Goal: Task Accomplishment & Management: Use online tool/utility

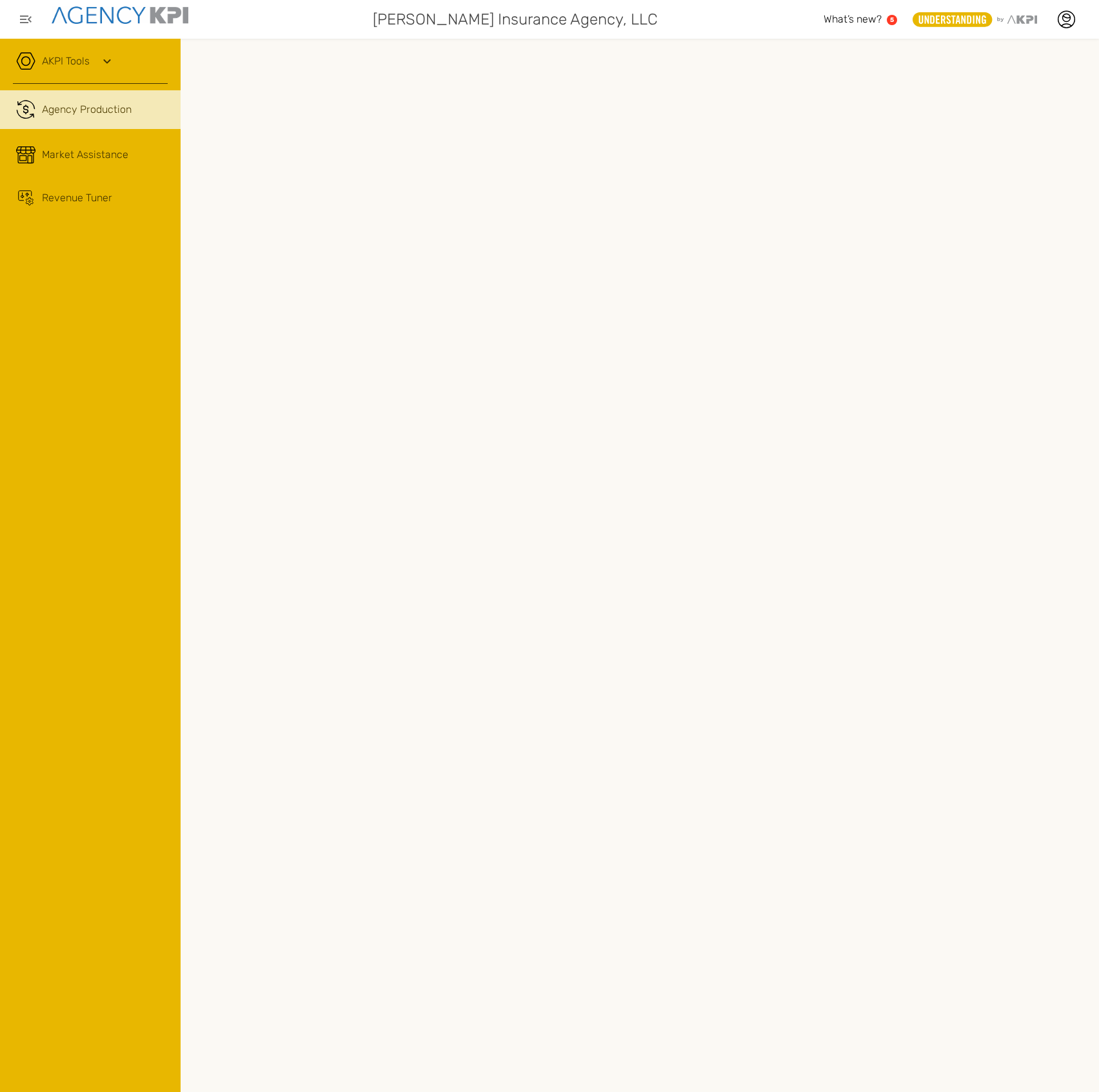
click at [95, 341] on div "AKPI Tools AMS Data Upload AMS Data Health Input Additional Carrier Production …" at bounding box center [90, 565] width 180 height 1053
click at [107, 65] on icon at bounding box center [106, 60] width 15 height 15
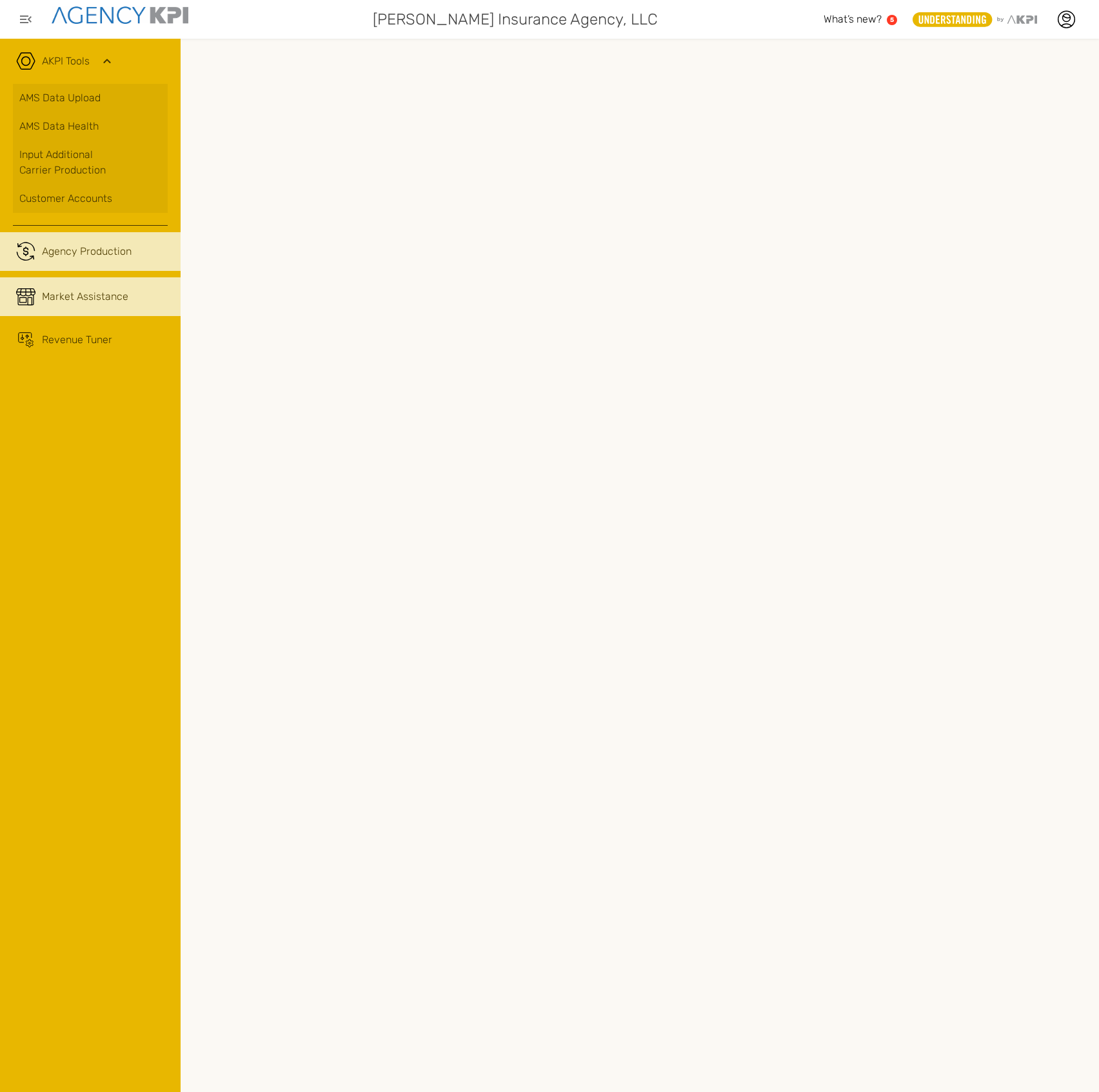
click at [112, 302] on span "Market Assistance" at bounding box center [86, 296] width 86 height 15
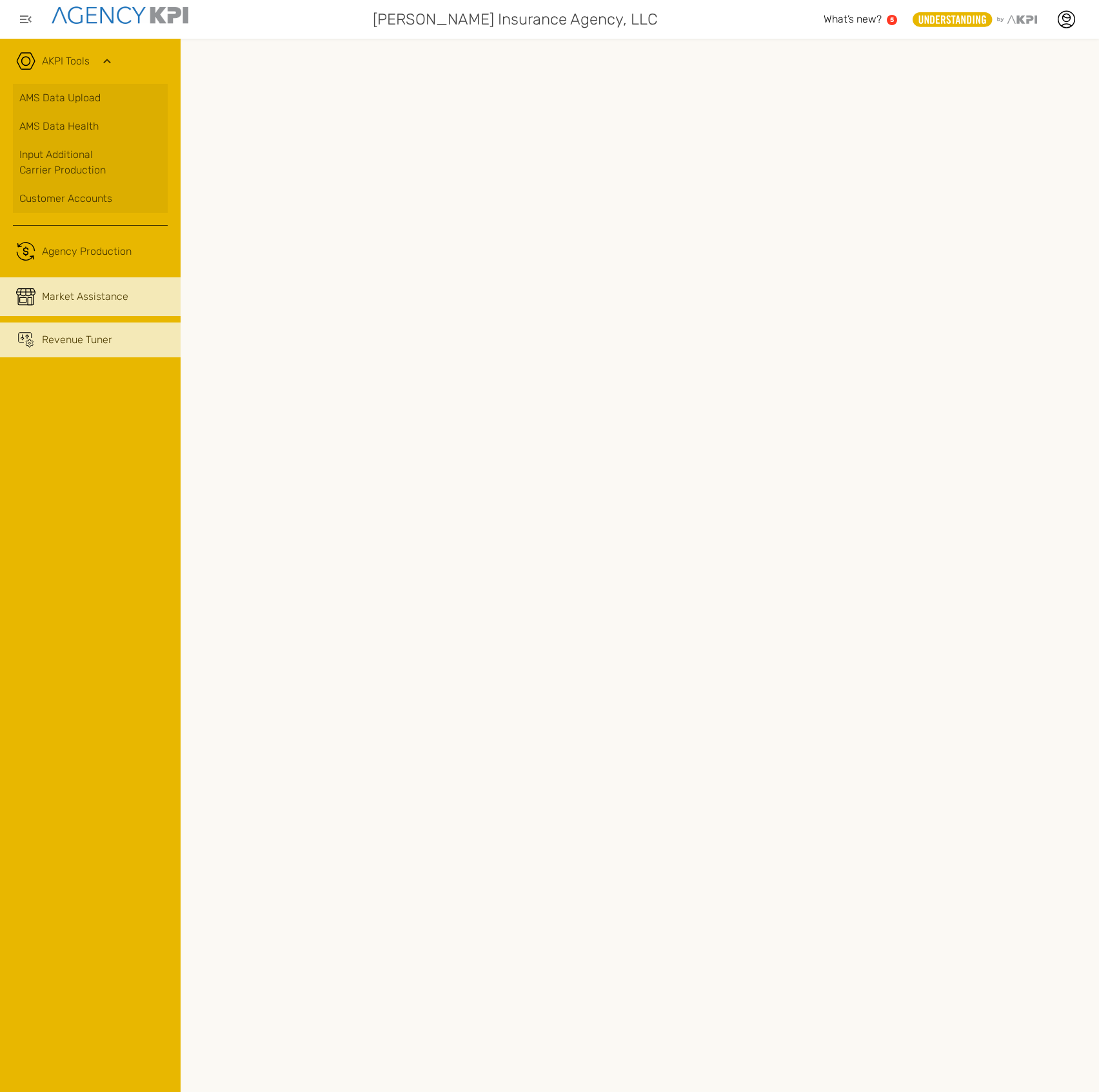
click at [86, 344] on span "Revenue Tuner" at bounding box center [77, 340] width 70 height 15
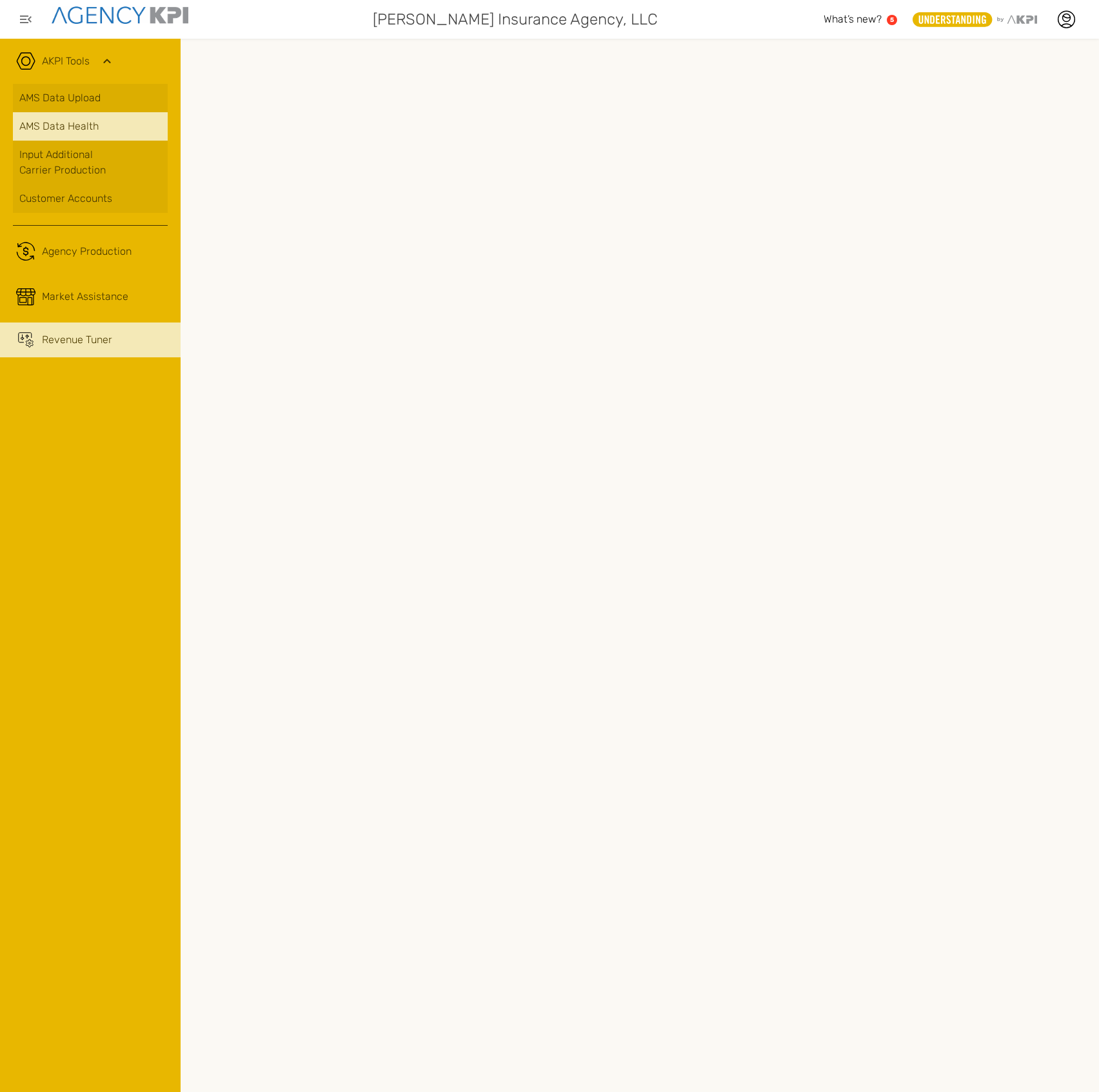
click at [94, 123] on span "AMS Data Health" at bounding box center [59, 126] width 79 height 15
click at [1030, 13] on icon at bounding box center [1066, 19] width 19 height 19
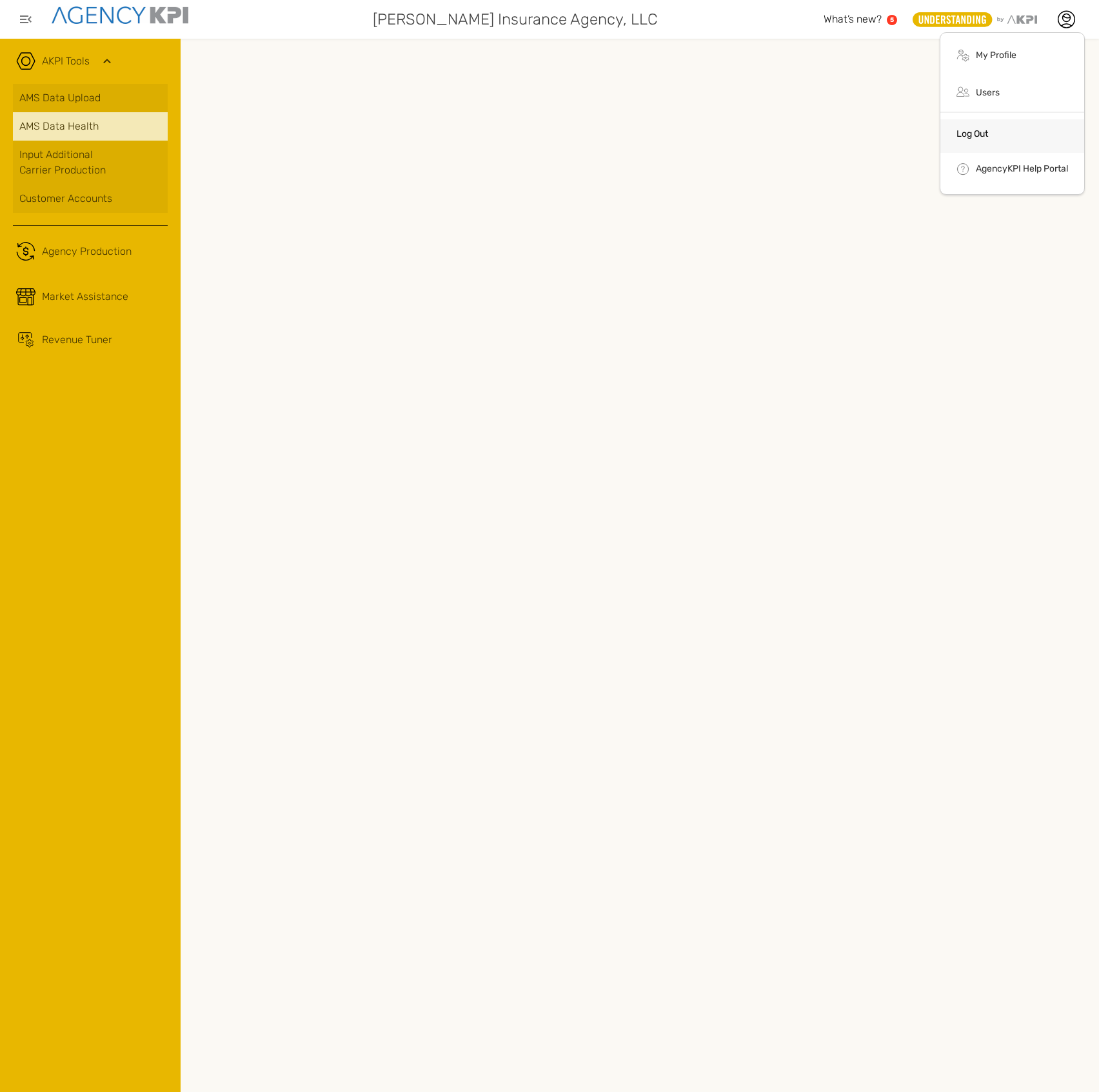
click at [981, 137] on link "Log Out" at bounding box center [972, 133] width 32 height 11
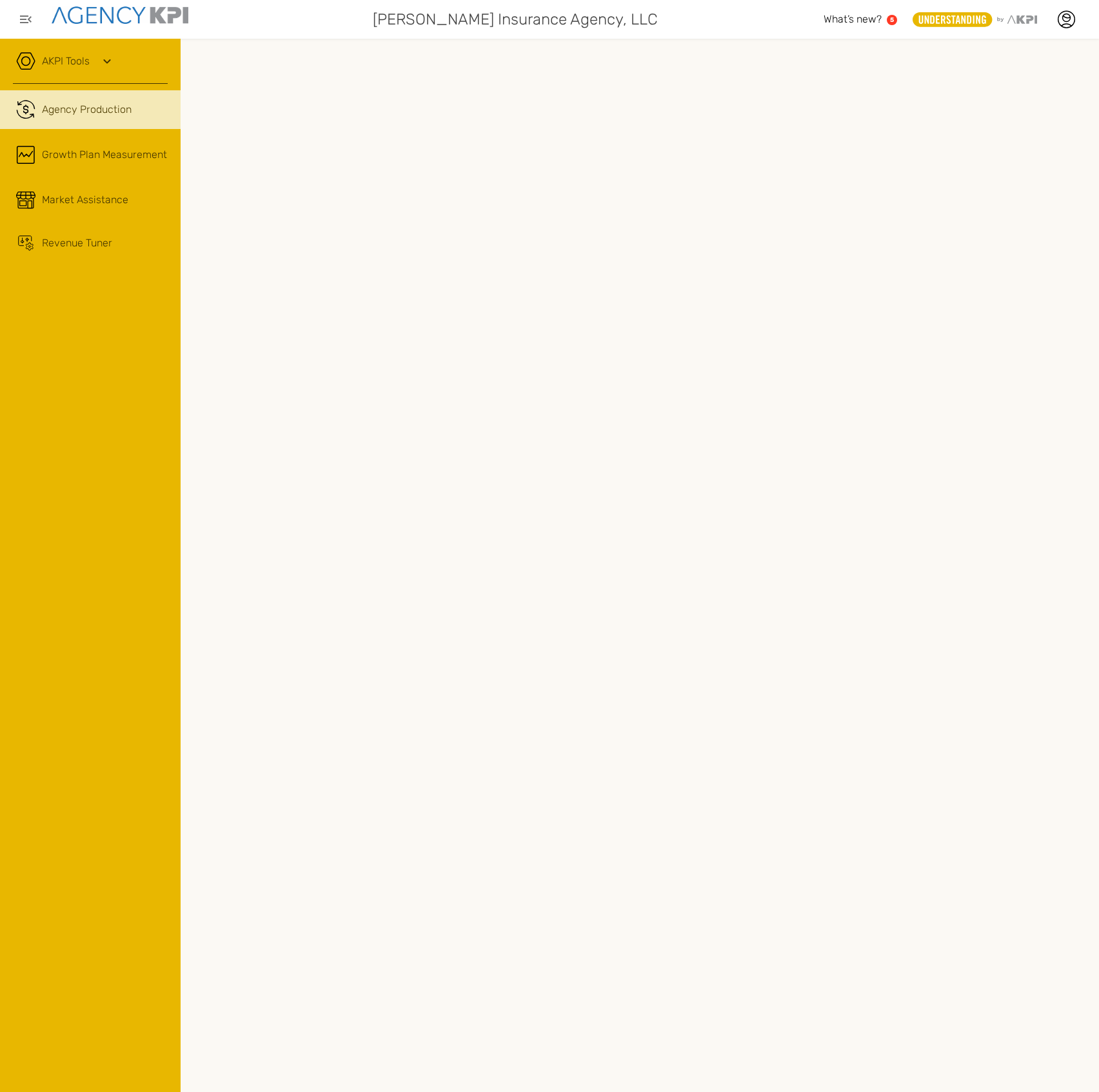
click at [94, 65] on div "AKPI Tools" at bounding box center [90, 68] width 155 height 32
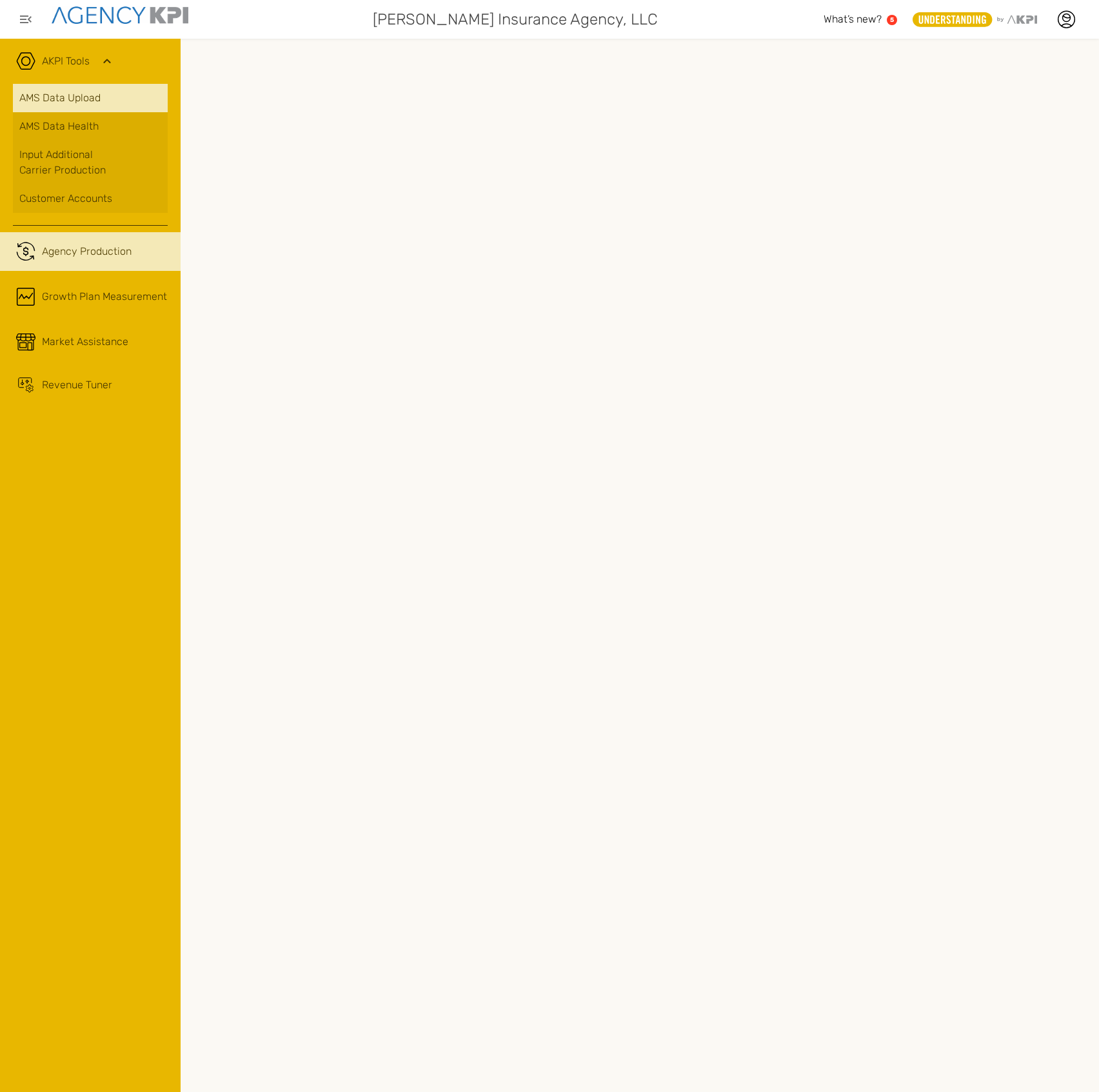
click at [84, 98] on link "AMS Data Upload" at bounding box center [90, 98] width 155 height 29
click at [1051, 14] on div at bounding box center [1067, 20] width 32 height 32
click at [986, 123] on li "Log Out" at bounding box center [1013, 133] width 144 height 33
